Goal: Information Seeking & Learning: Understand process/instructions

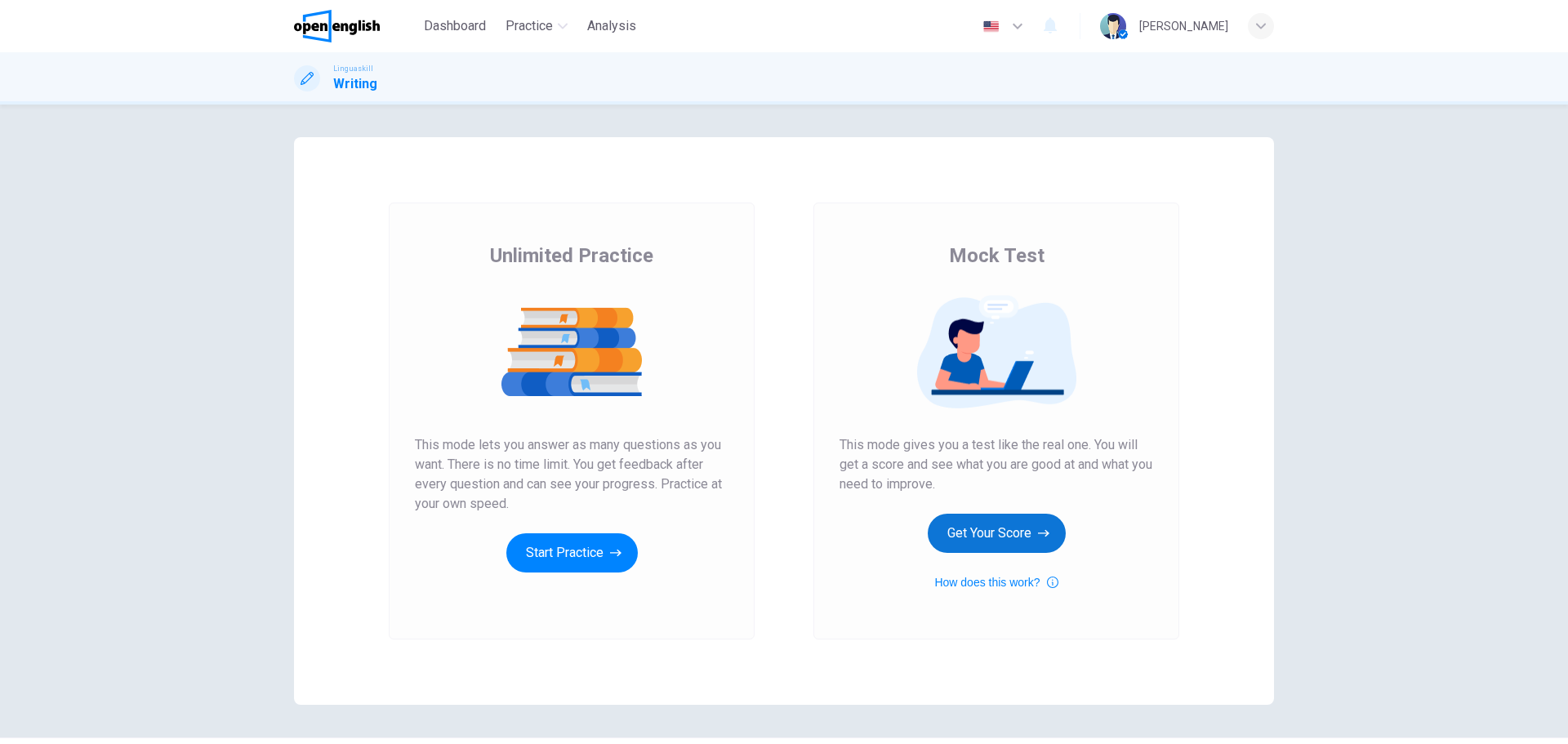
click at [999, 532] on button "Get Your Score" at bounding box center [997, 534] width 138 height 40
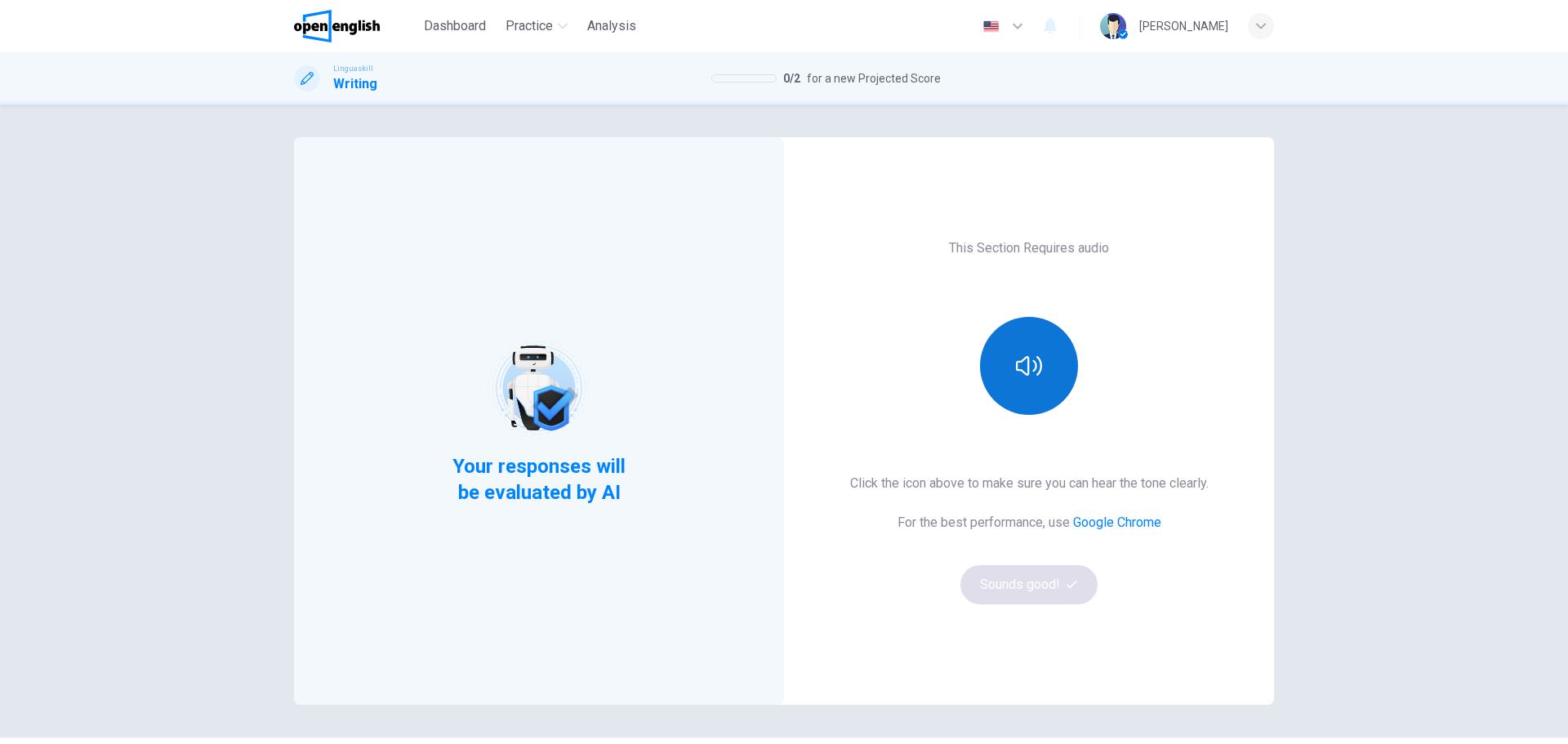
click at [1015, 361] on icon "button" at bounding box center [1028, 366] width 26 height 20
click at [1014, 586] on button "Sounds good!" at bounding box center [1028, 586] width 137 height 40
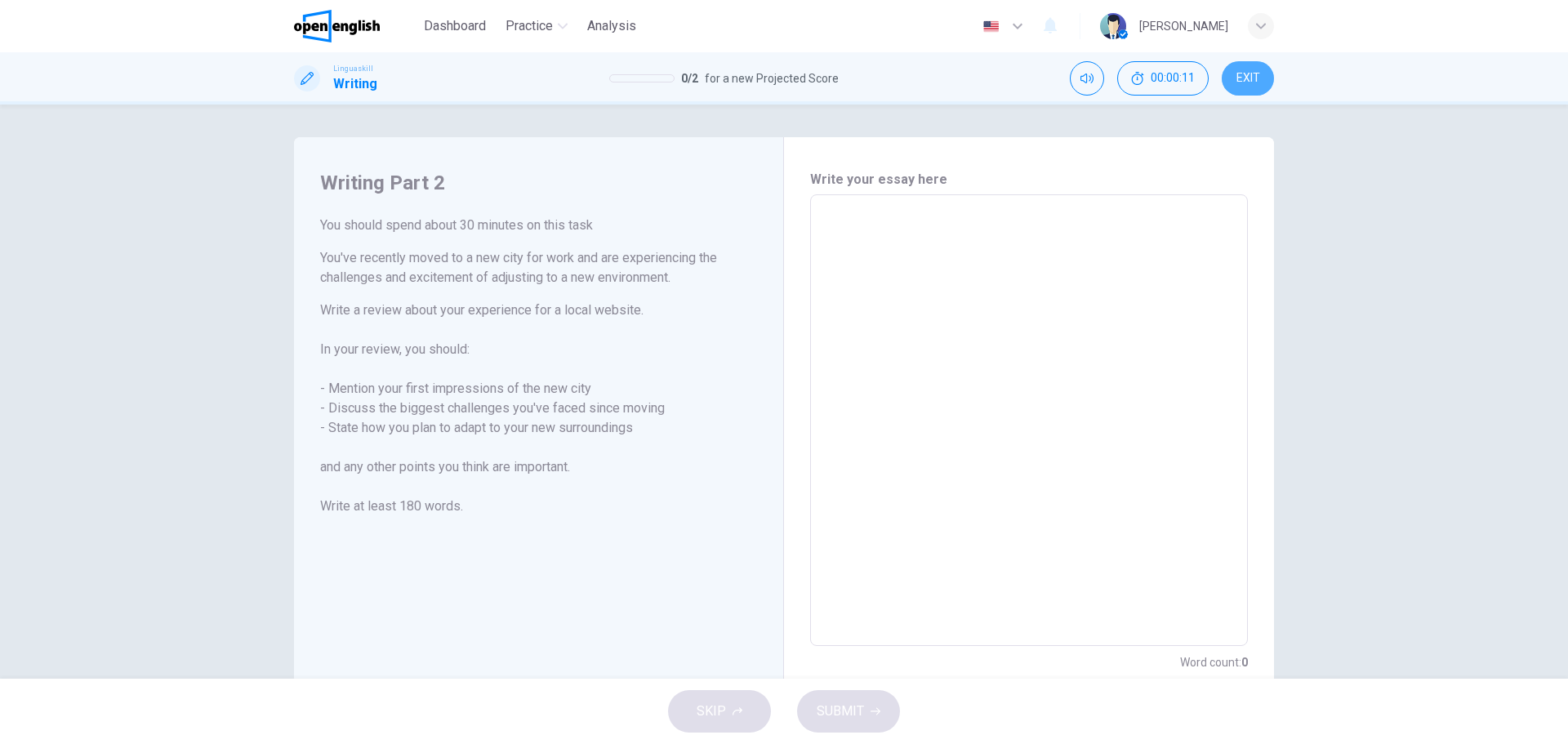
click at [1254, 83] on span "EXIT" at bounding box center [1249, 78] width 24 height 13
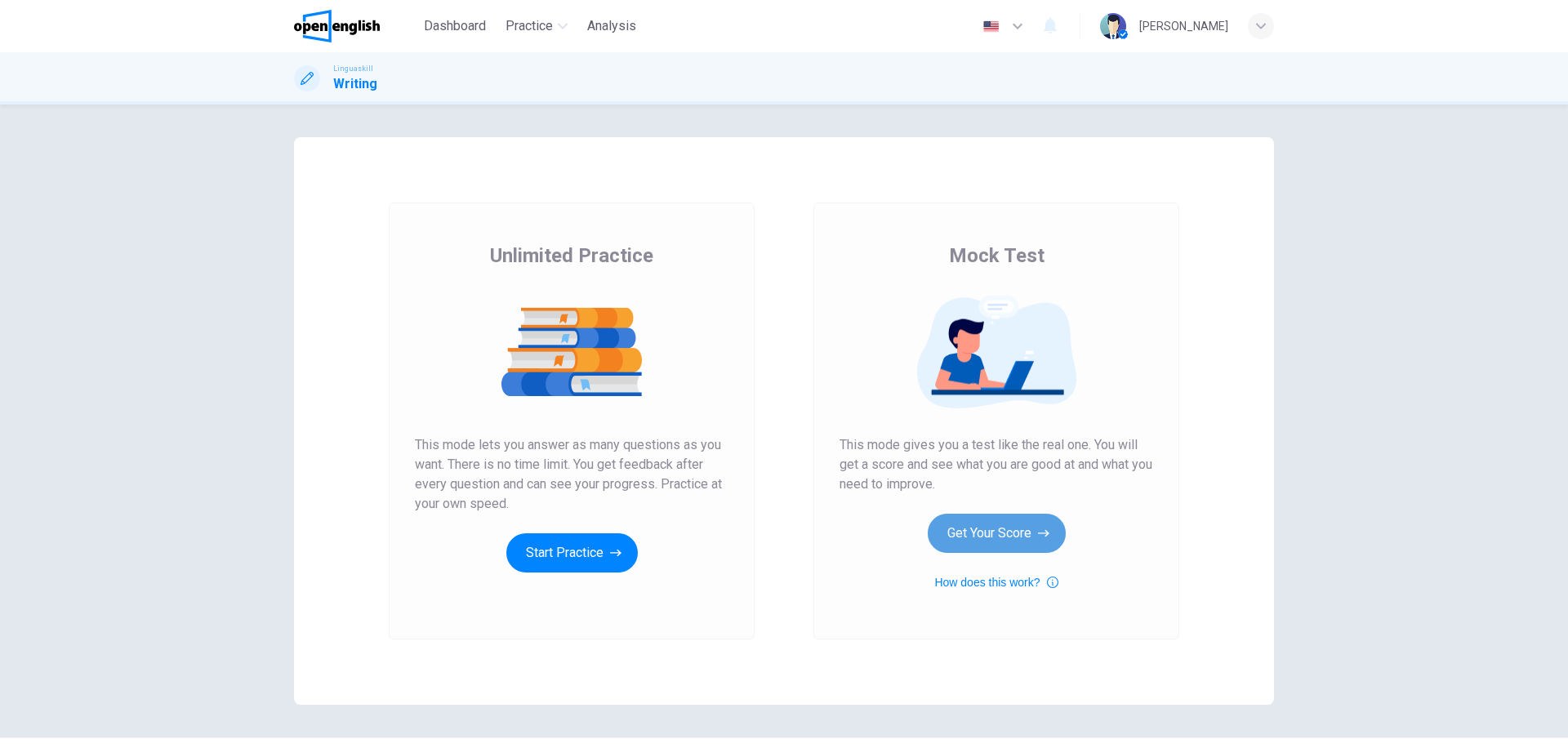
click at [981, 531] on button "Get Your Score" at bounding box center [997, 534] width 138 height 40
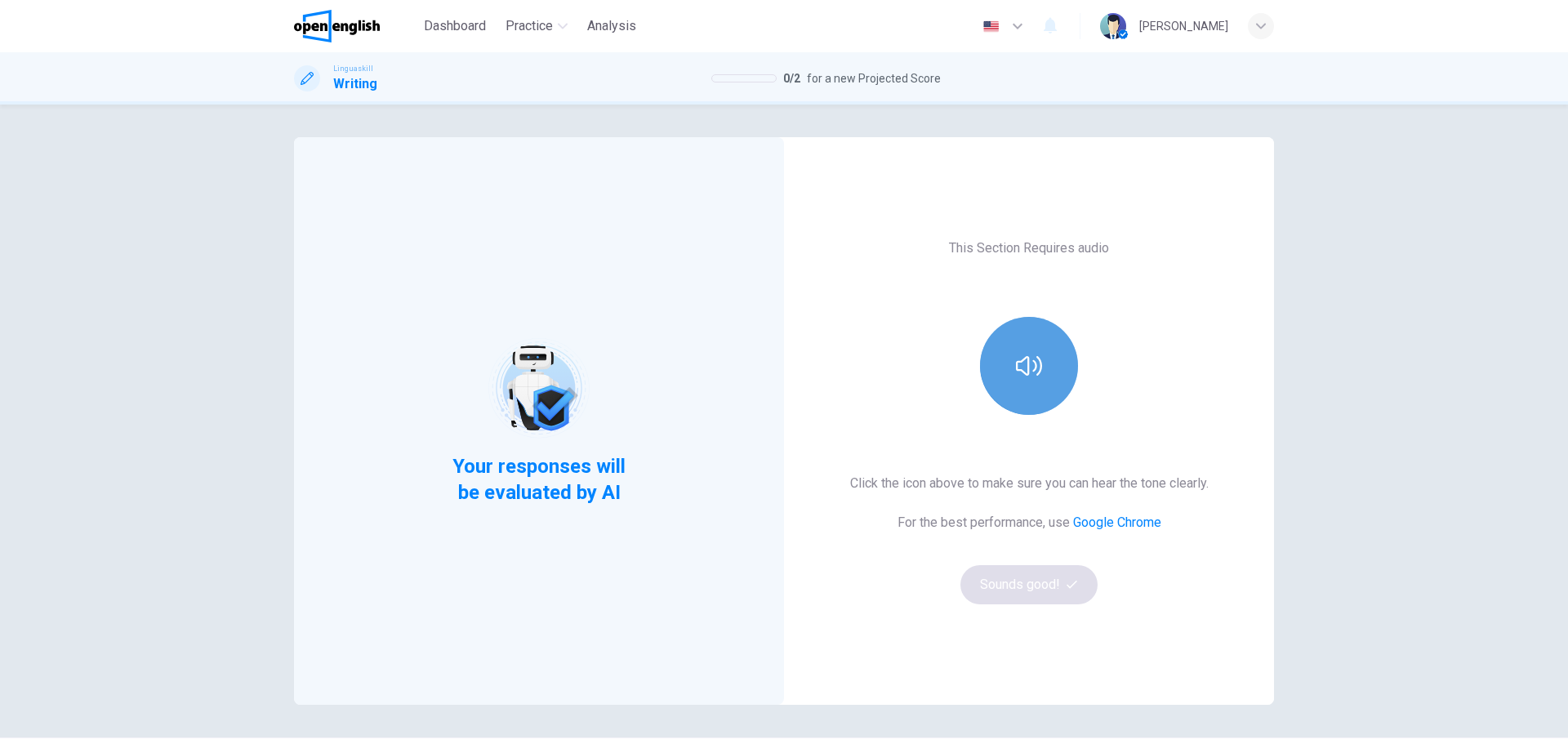
click at [1003, 367] on button "button" at bounding box center [1029, 366] width 98 height 98
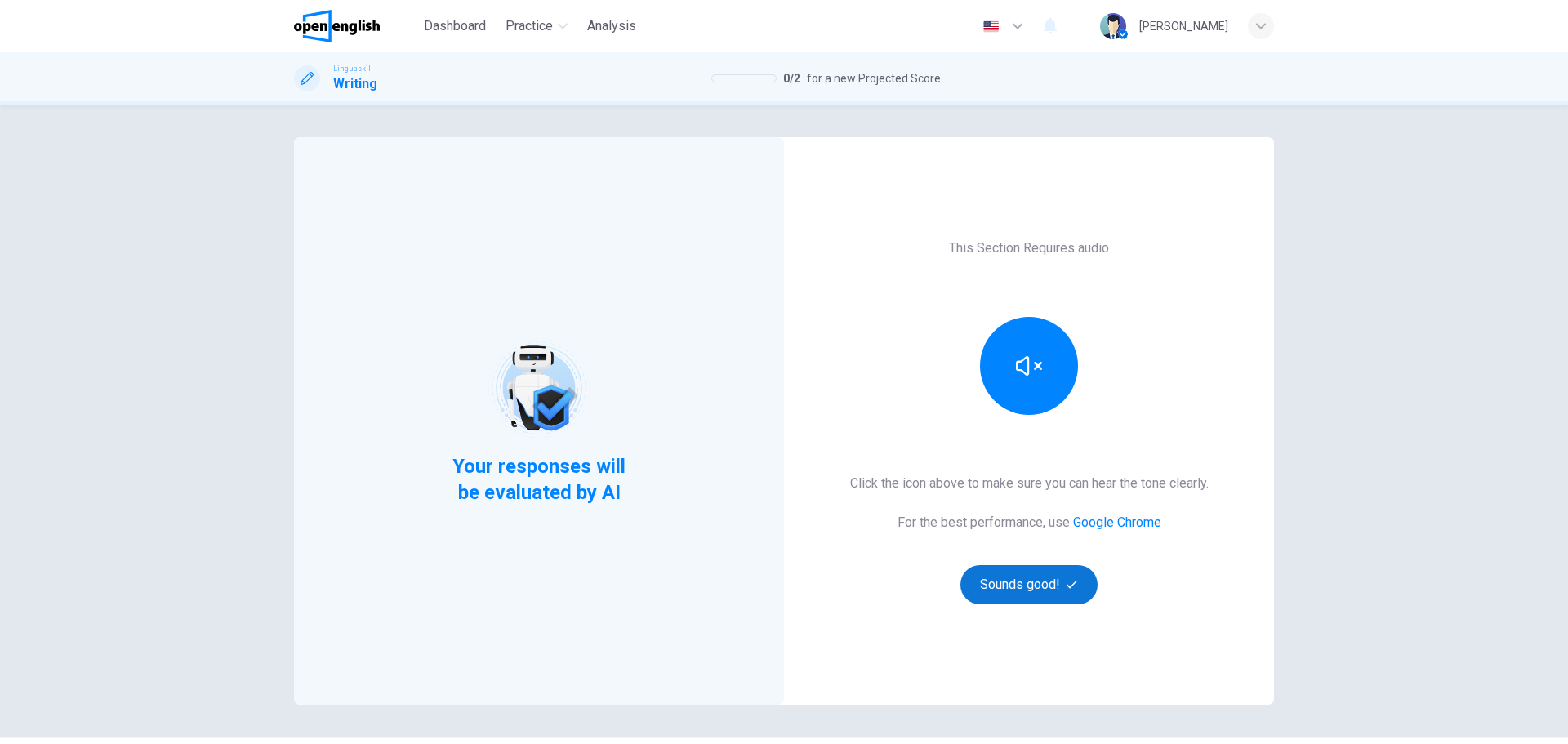
click at [997, 572] on button "Sounds good!" at bounding box center [1028, 586] width 137 height 40
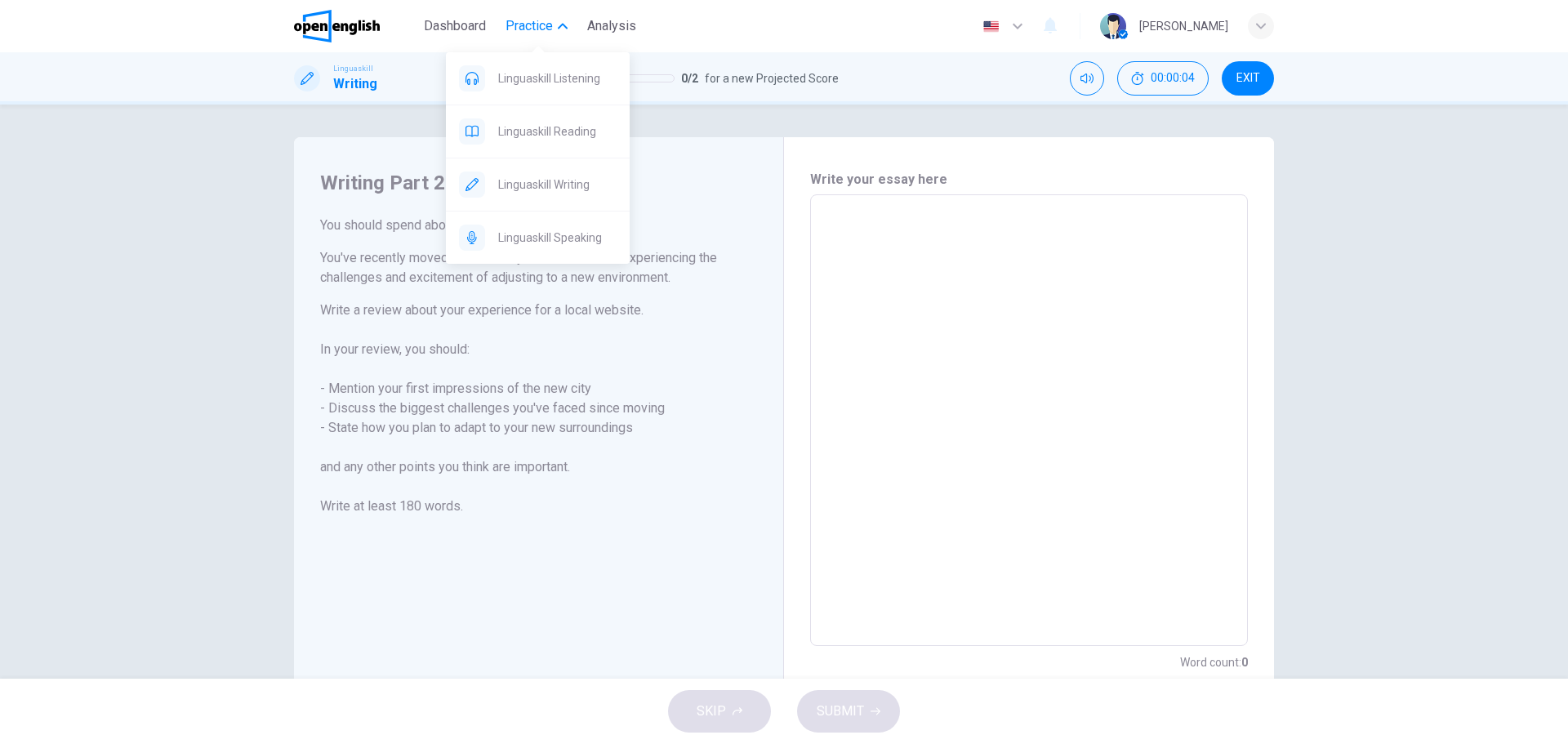
click at [540, 24] on span "Practice" at bounding box center [528, 26] width 47 height 20
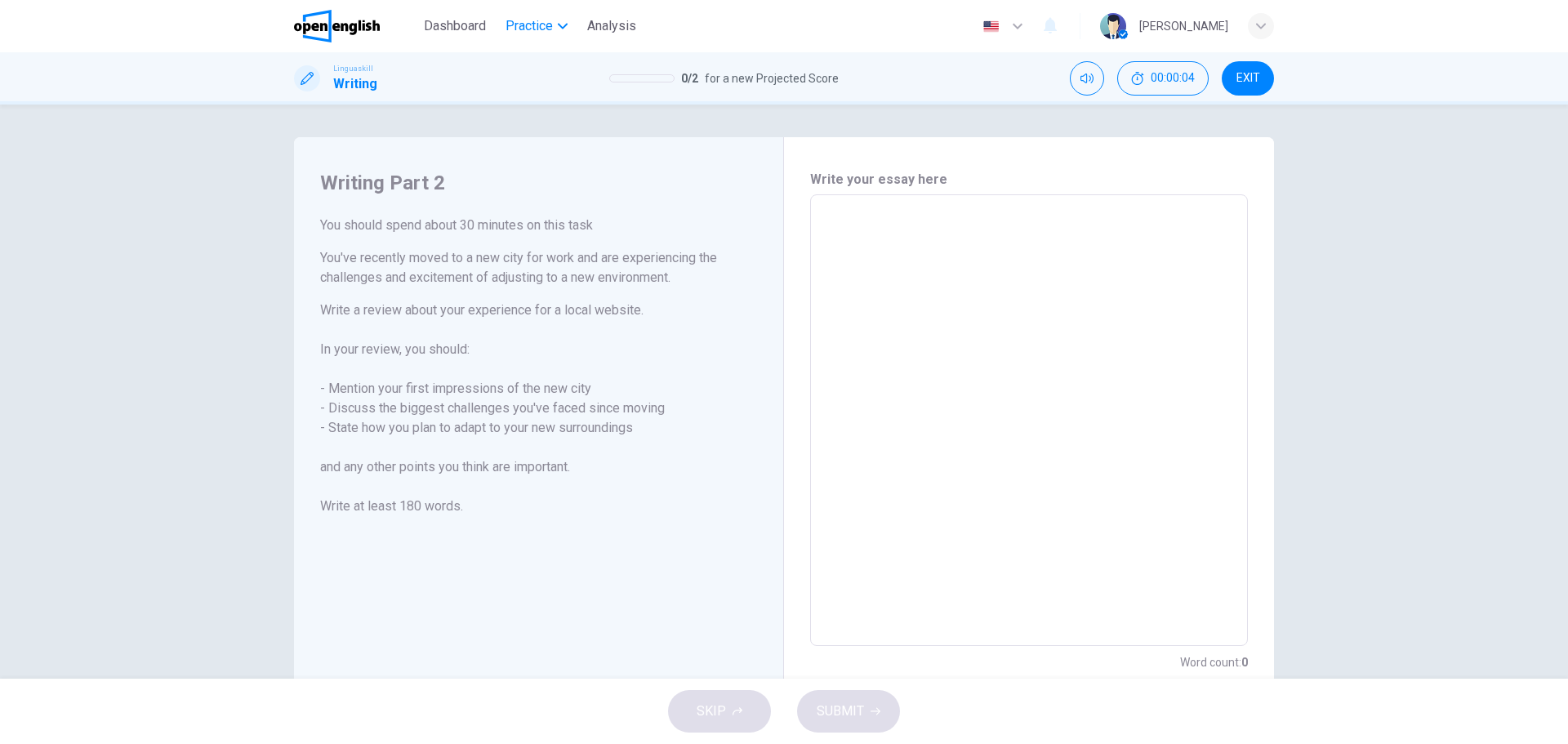
click at [540, 24] on span "Practice" at bounding box center [528, 26] width 47 height 20
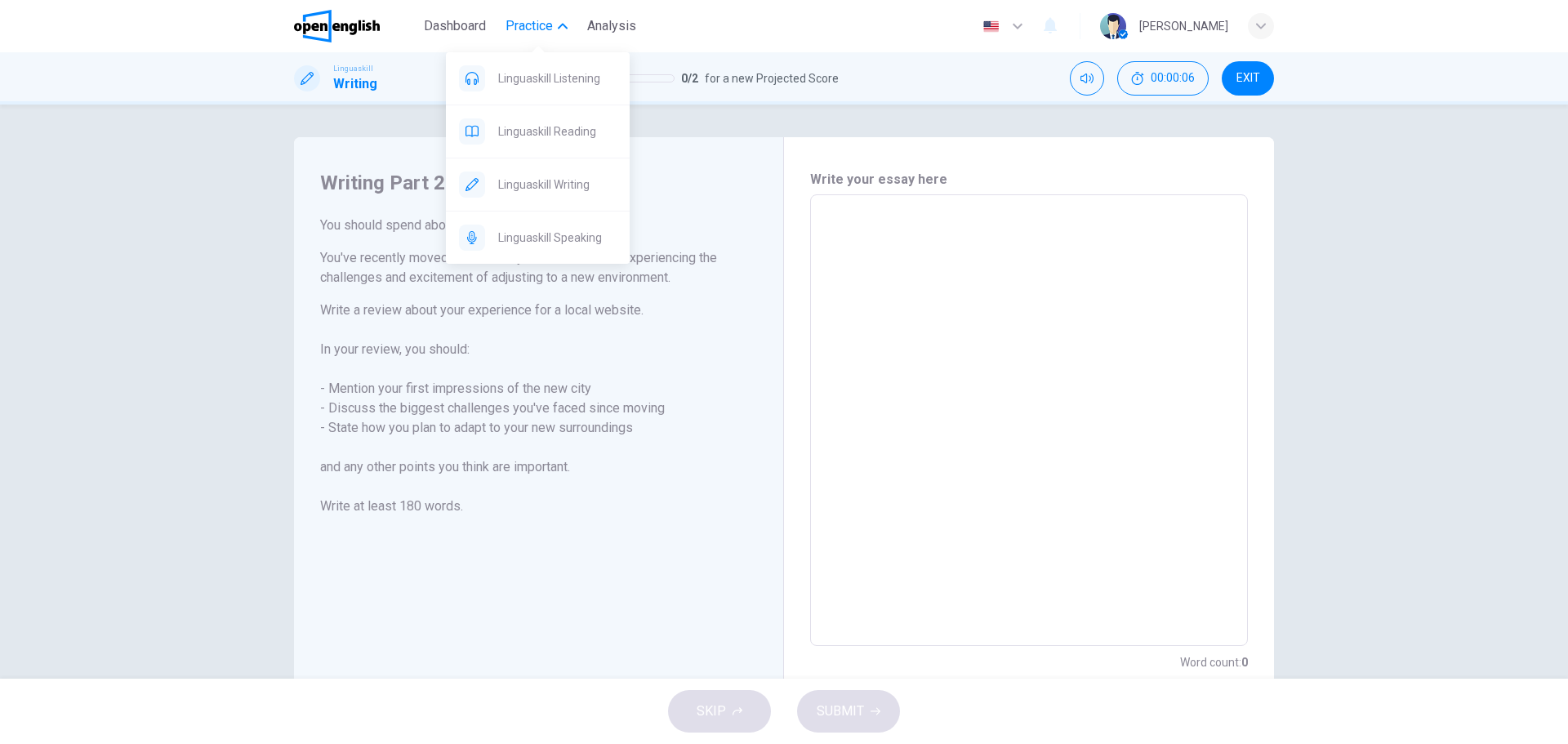
click at [535, 183] on span "Linguaskill Writing" at bounding box center [558, 184] width 119 height 20
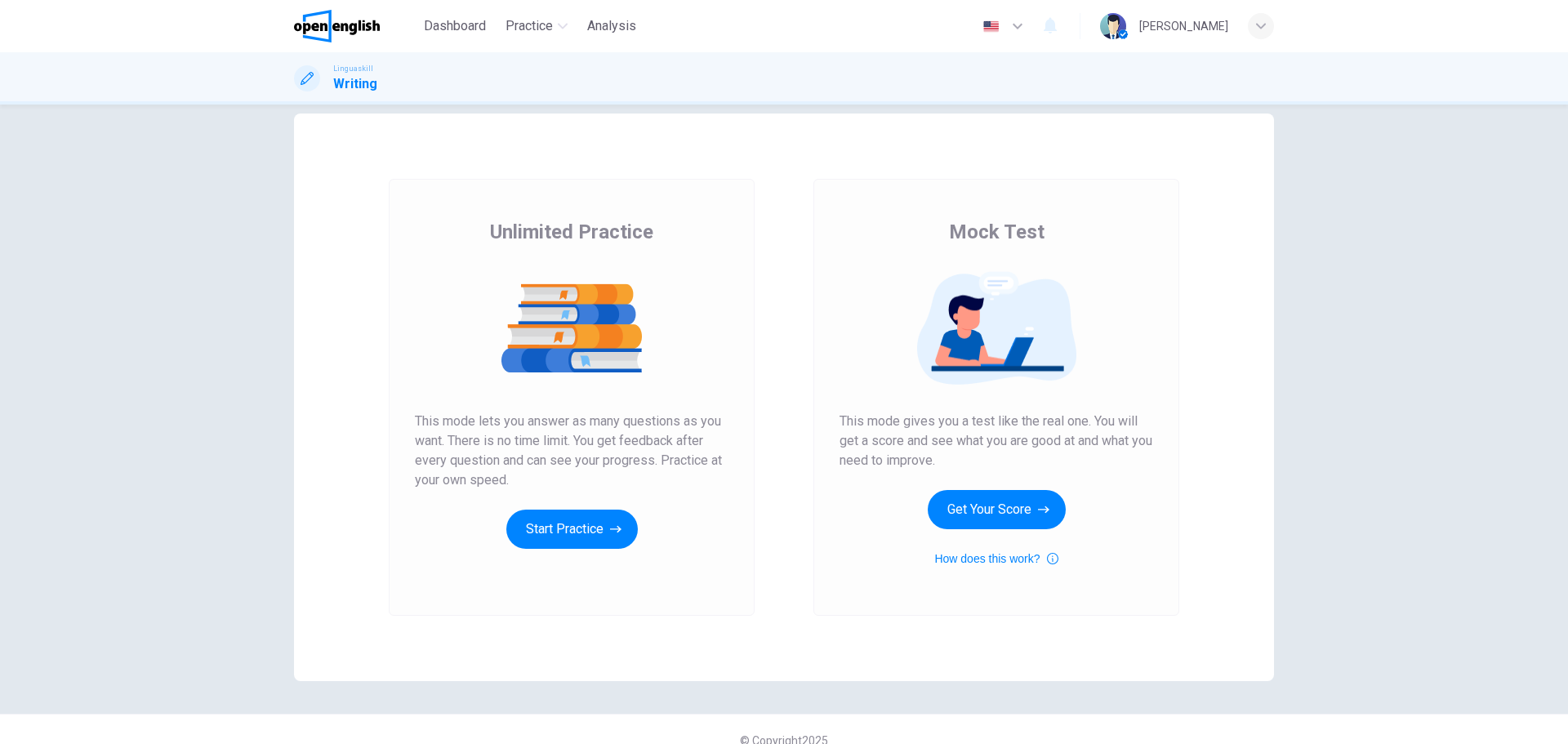
scroll to position [46, 0]
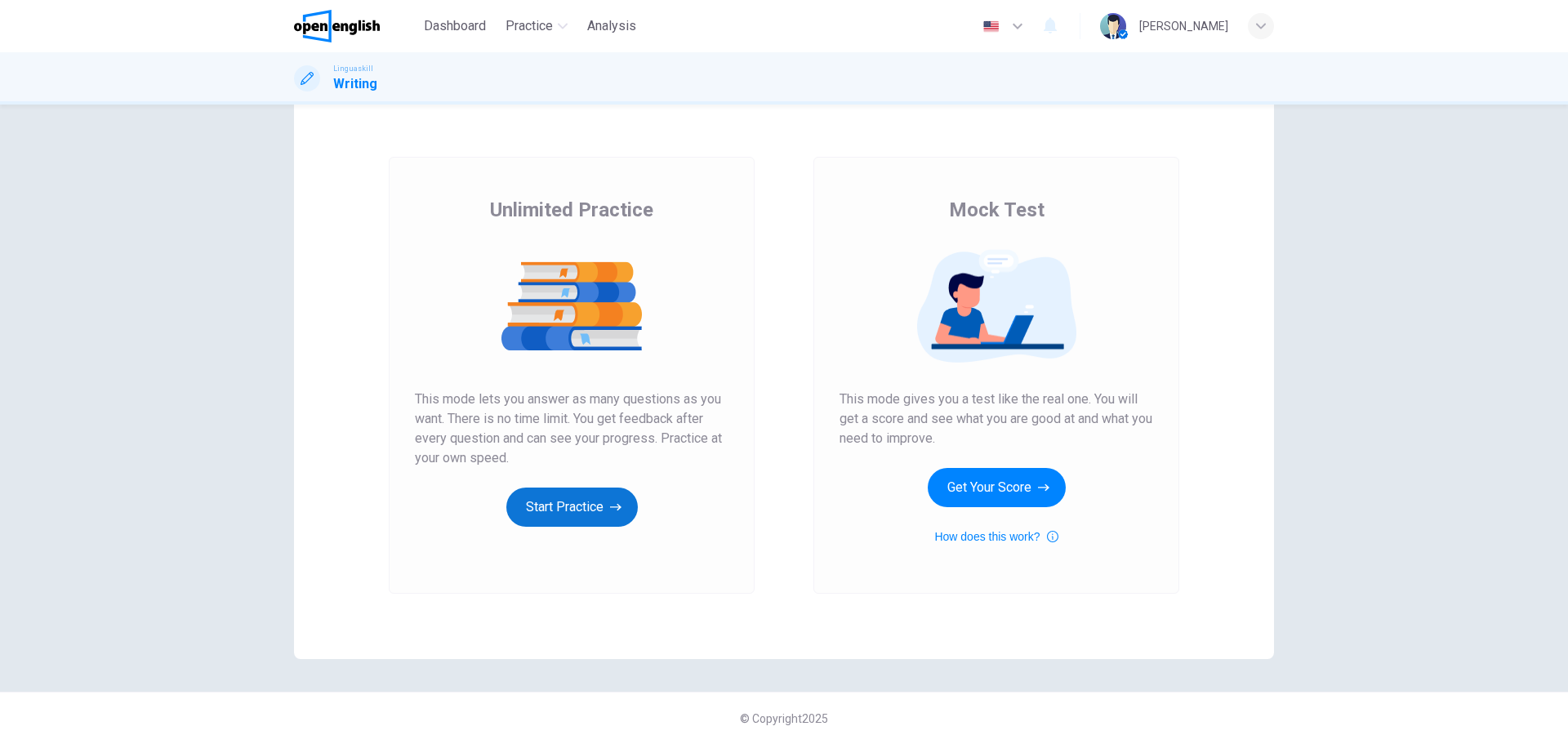
click at [575, 496] on button "Start Practice" at bounding box center [571, 507] width 132 height 40
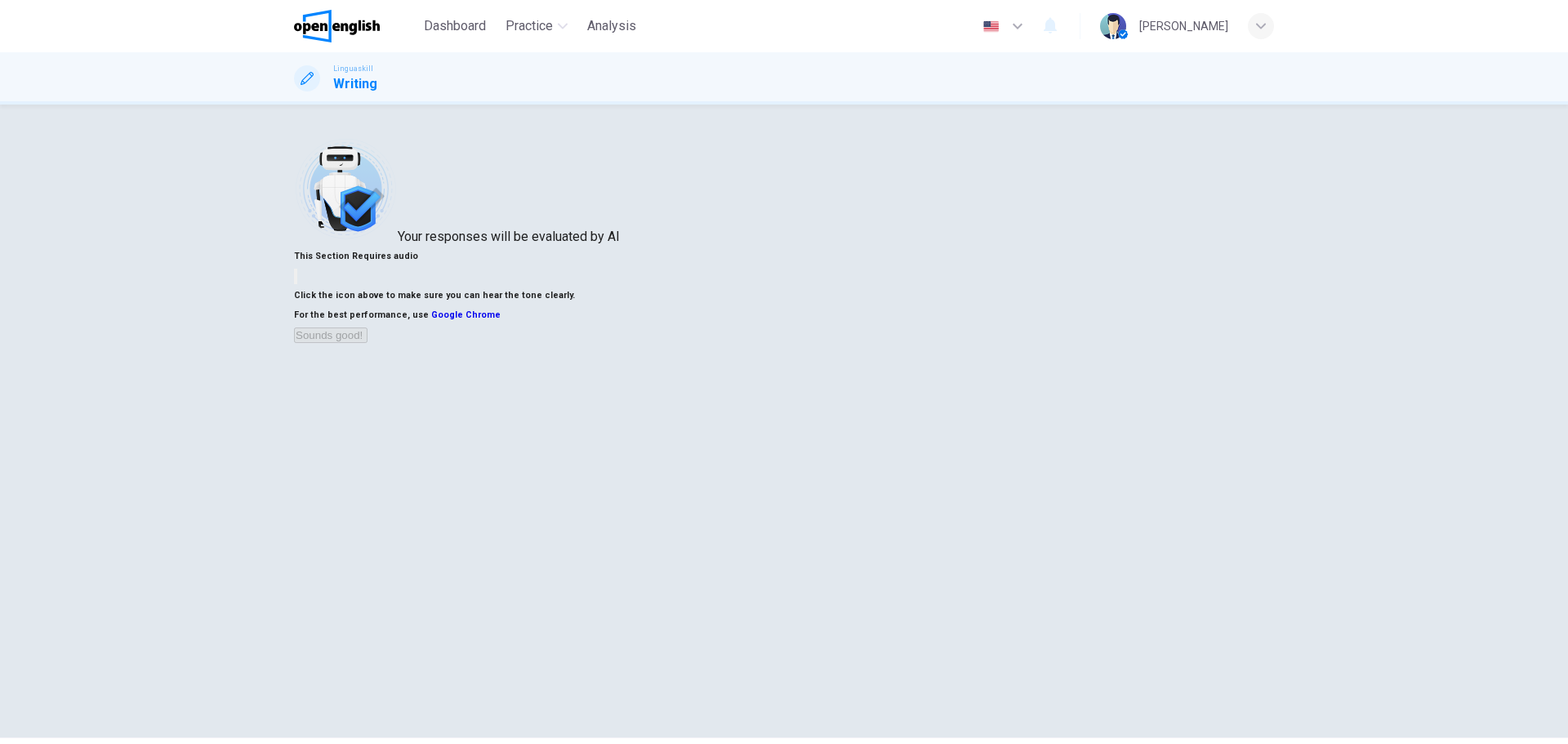
click at [297, 284] on button "button" at bounding box center [296, 276] width 3 height 16
click at [367, 344] on button "Sounds good!" at bounding box center [330, 335] width 73 height 16
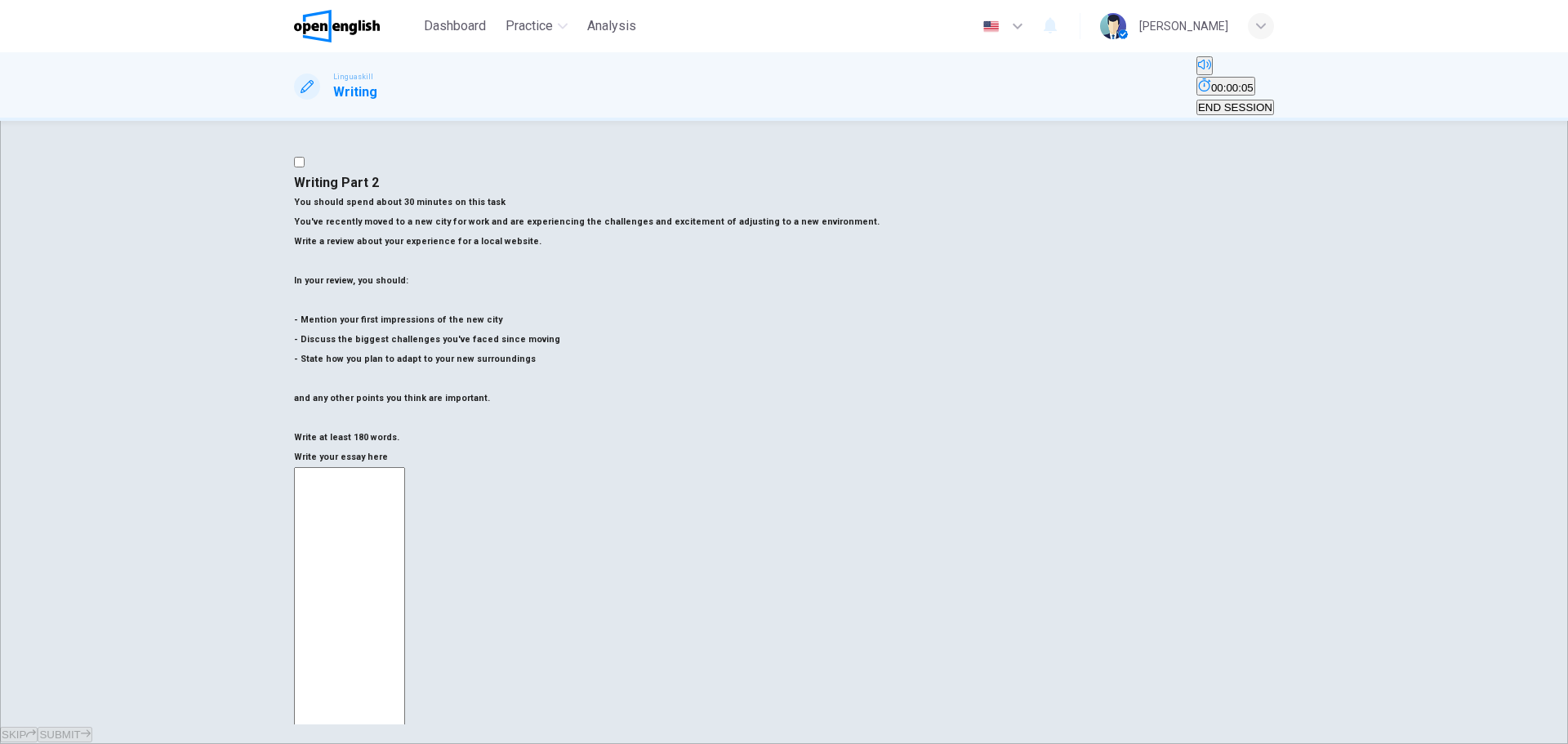
click at [1208, 100] on button "END SESSION" at bounding box center [1235, 108] width 77 height 16
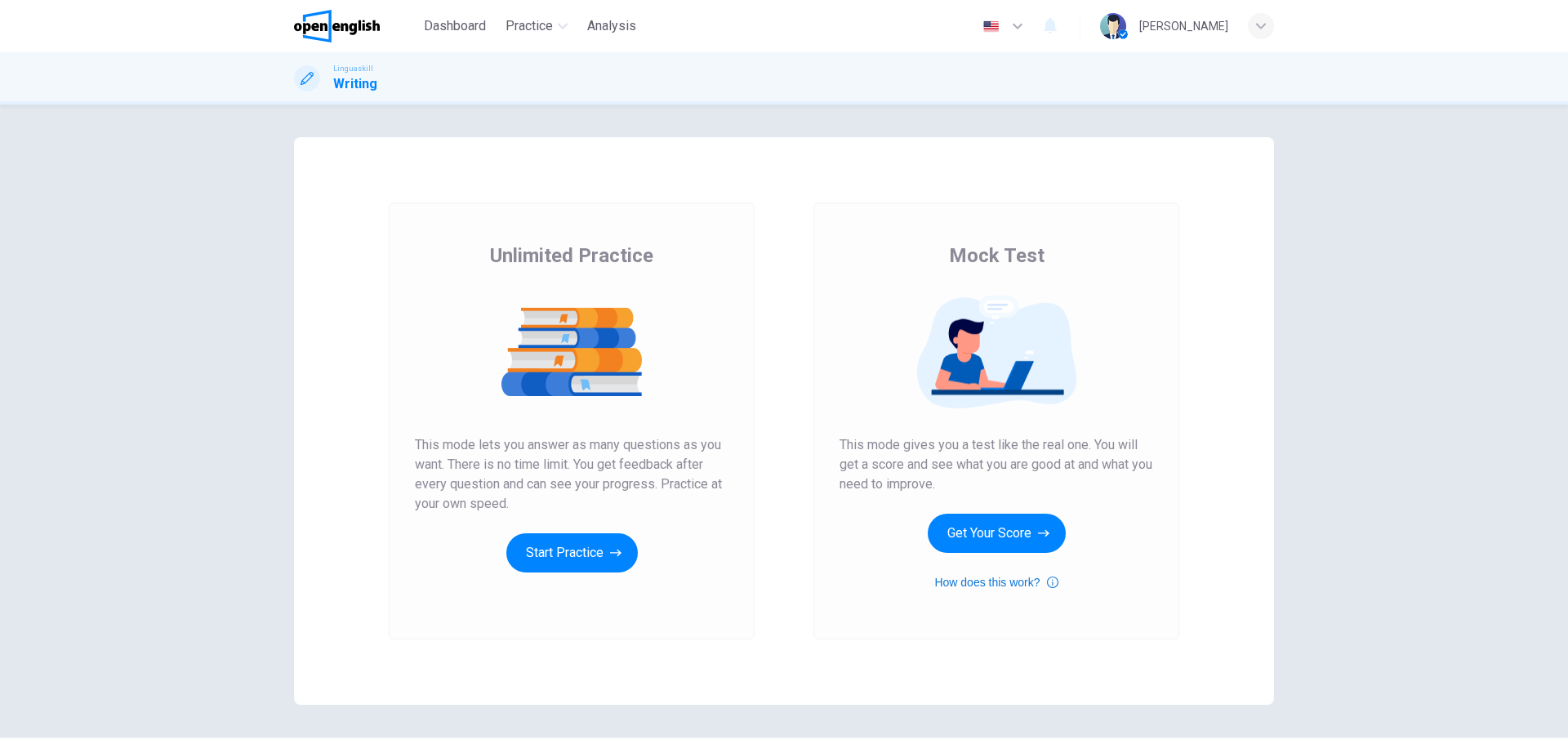
click at [983, 580] on button "How does this work?" at bounding box center [996, 582] width 123 height 20
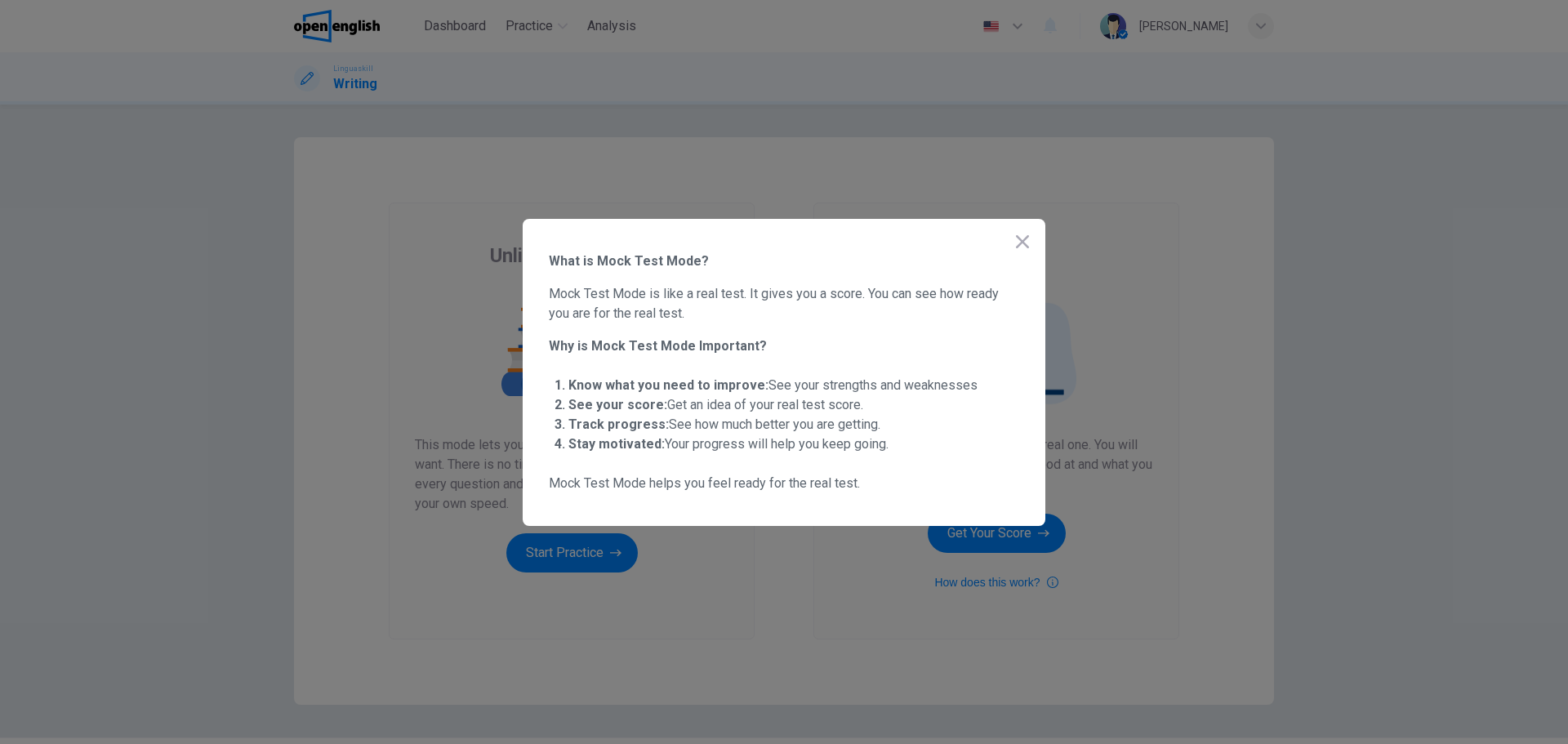
click at [1017, 235] on icon "button" at bounding box center [1022, 241] width 13 height 13
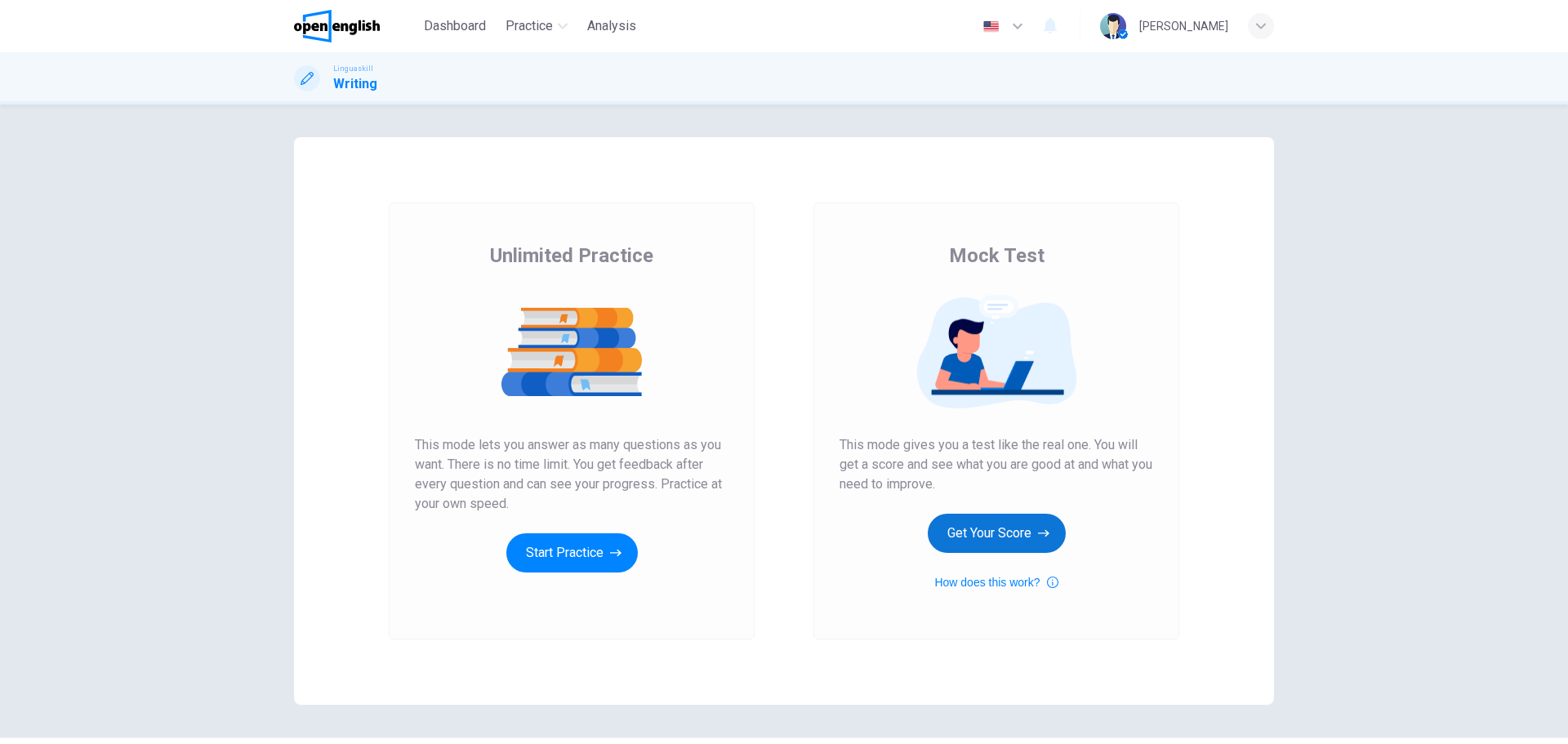
click at [970, 545] on button "Get Your Score" at bounding box center [997, 534] width 138 height 40
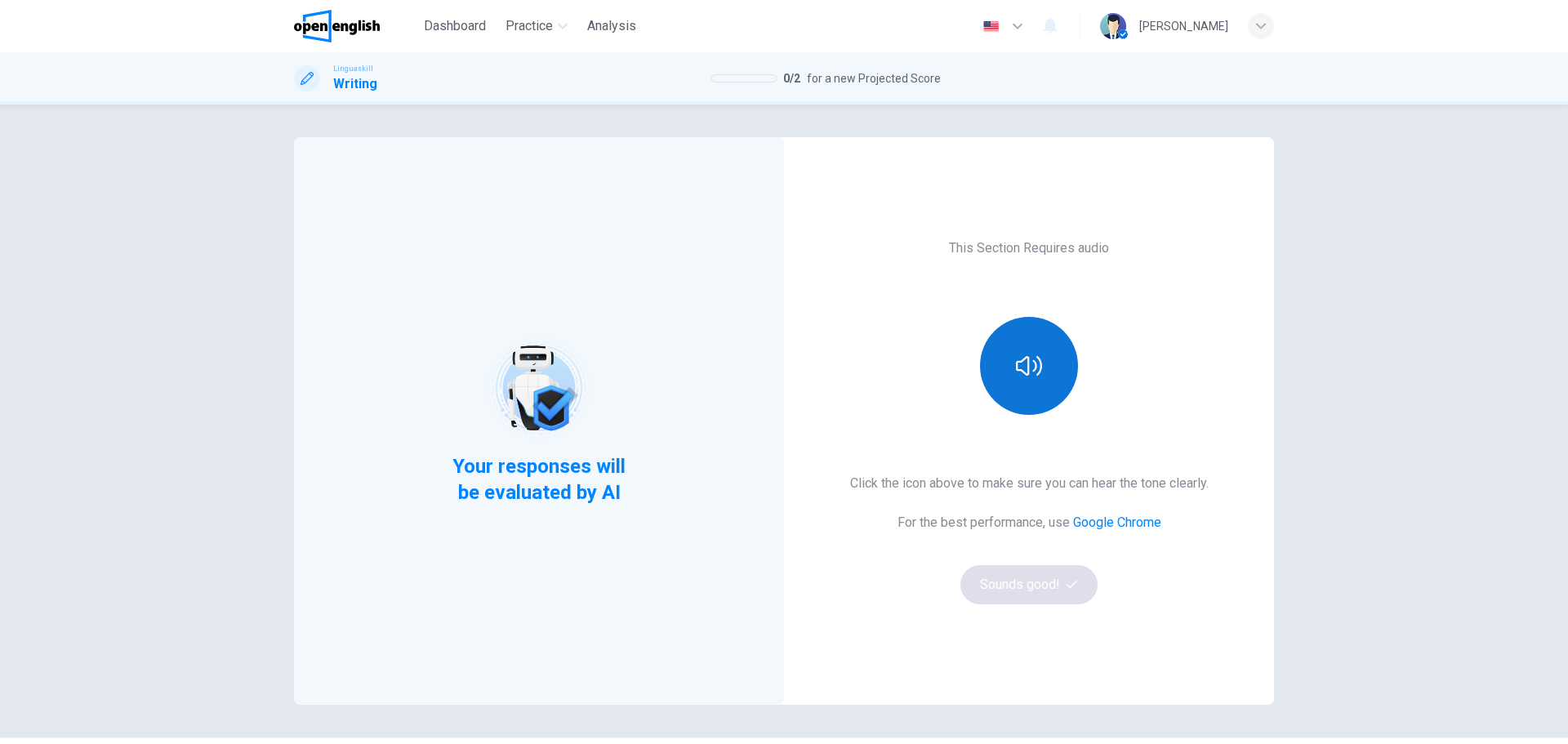
click at [1028, 366] on icon "button" at bounding box center [1028, 366] width 26 height 26
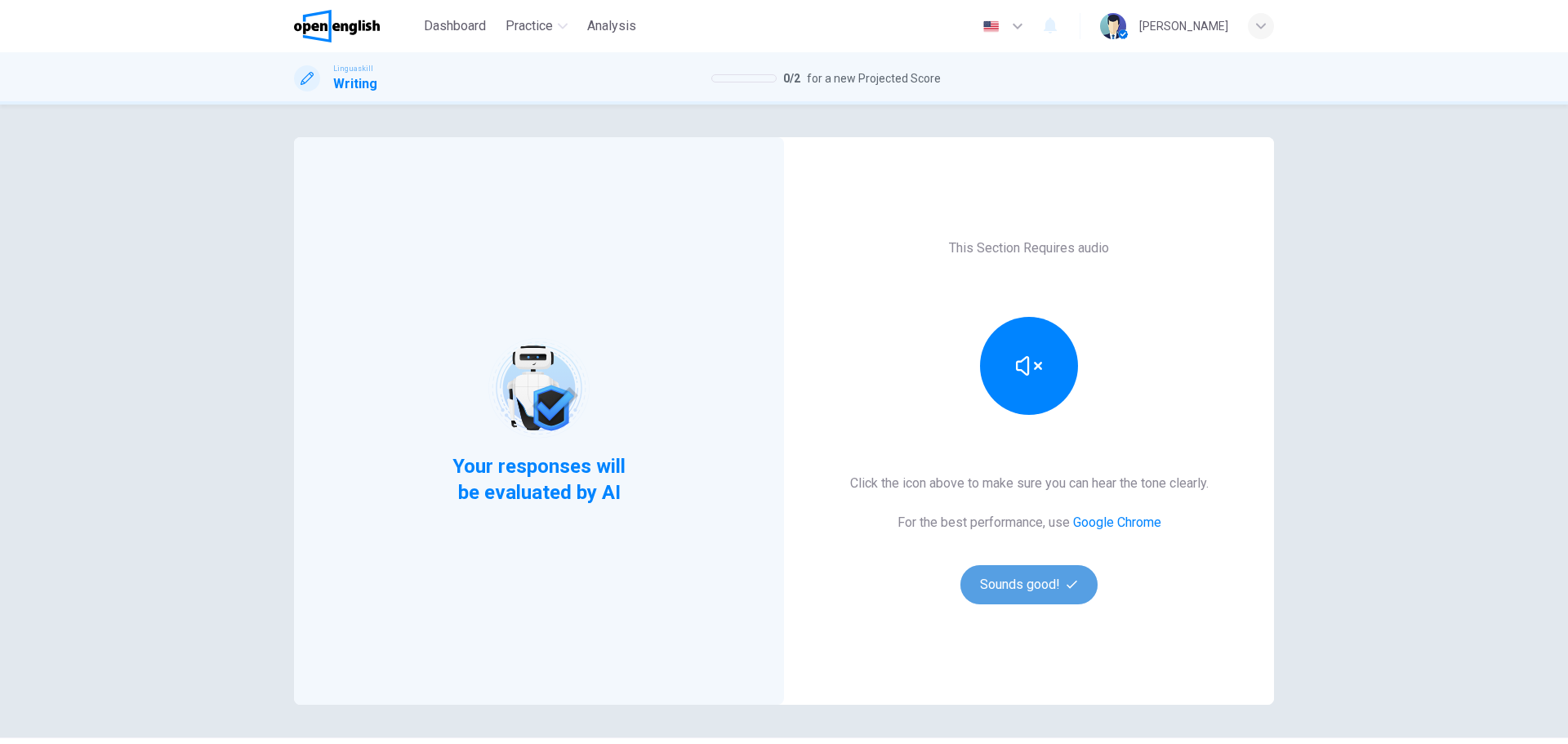
click at [1014, 579] on button "Sounds good!" at bounding box center [1028, 586] width 137 height 40
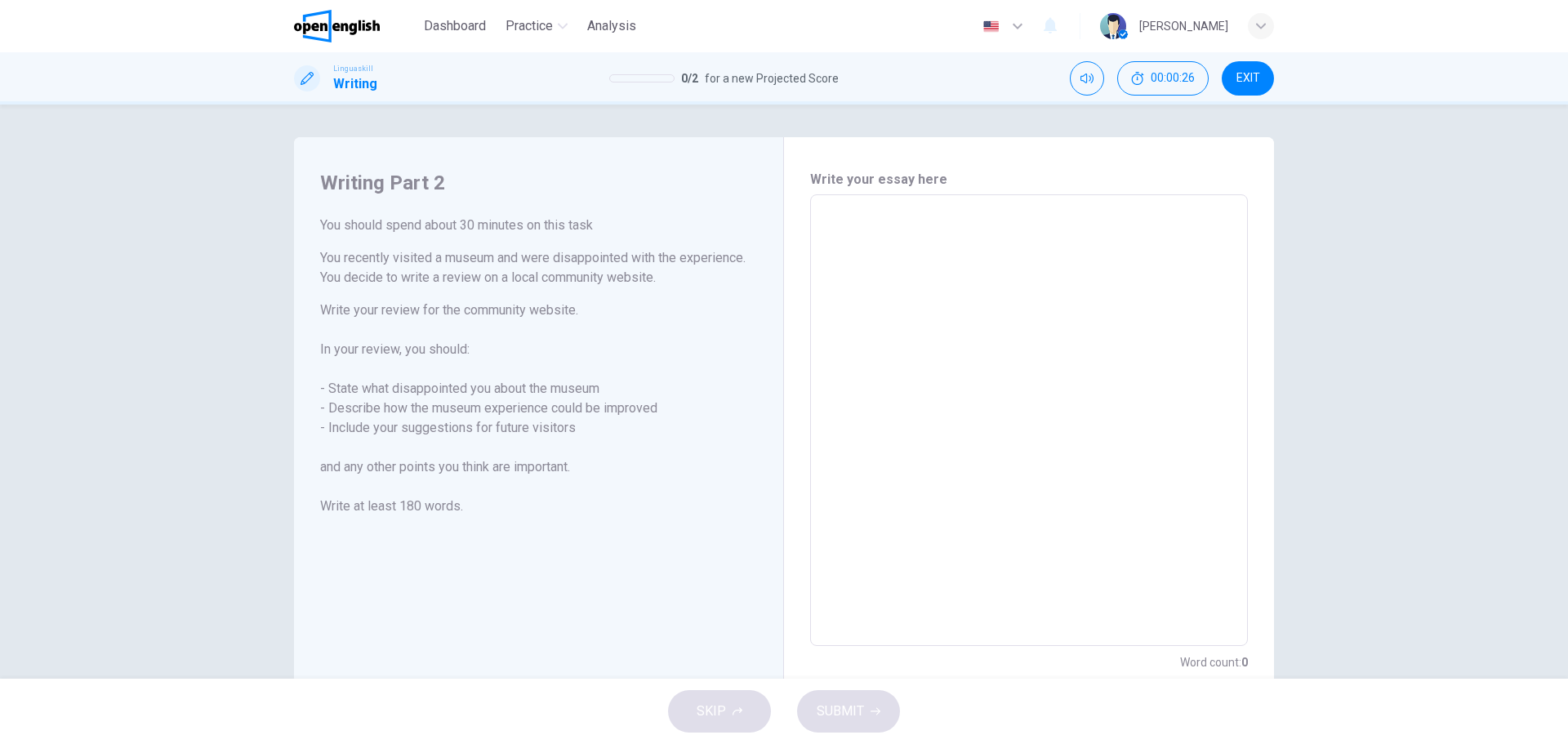
click at [1239, 86] on button "EXIT" at bounding box center [1248, 78] width 52 height 34
